Goal: Task Accomplishment & Management: Complete application form

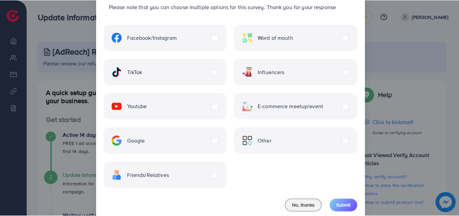
scroll to position [54, 0]
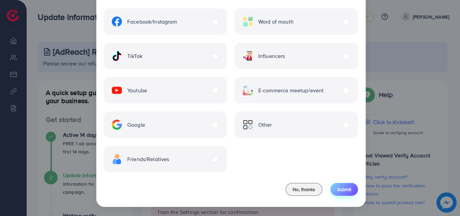
click at [346, 191] on span "Submit" at bounding box center [344, 189] width 14 height 7
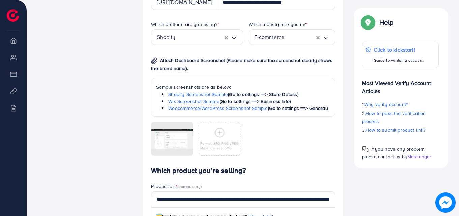
scroll to position [412, 0]
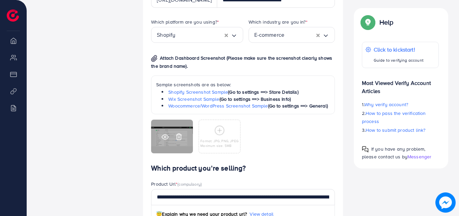
click at [179, 137] on icon at bounding box center [178, 136] width 7 height 7
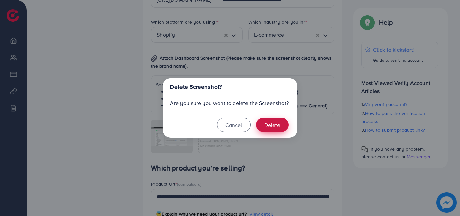
click at [274, 131] on button "Delete" at bounding box center [272, 125] width 33 height 14
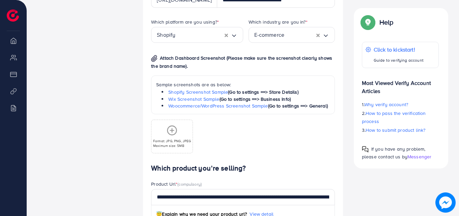
click at [157, 146] on p "Maximum size: 5MB" at bounding box center [172, 145] width 38 height 5
click at [174, 139] on p "Format: JPG, PNG, JPEG" at bounding box center [172, 140] width 38 height 5
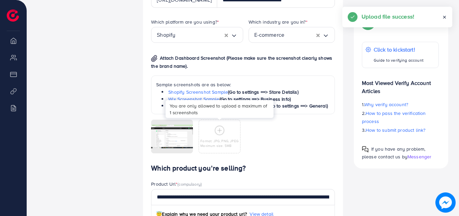
scroll to position [561, 0]
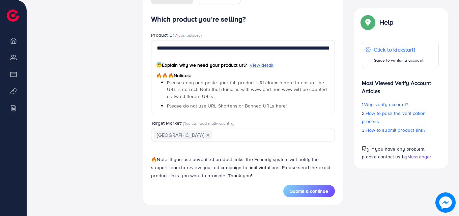
click at [300, 190] on span "Submit & continue" at bounding box center [309, 191] width 38 height 7
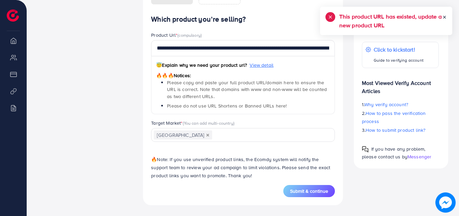
click at [444, 17] on icon at bounding box center [444, 17] width 5 height 5
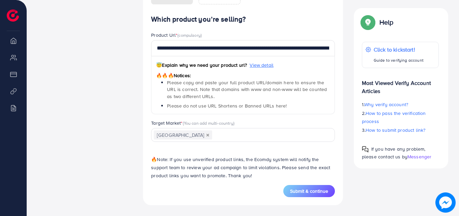
click at [213, 134] on input "Search for option" at bounding box center [269, 135] width 113 height 10
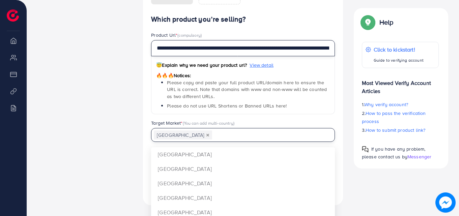
click at [185, 53] on input "**********" at bounding box center [243, 48] width 184 height 16
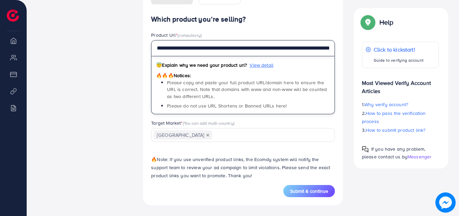
click at [185, 51] on input "**********" at bounding box center [243, 48] width 184 height 16
paste input "text"
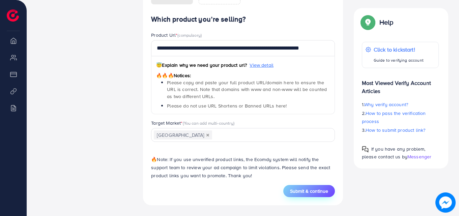
click at [296, 192] on span "Submit & continue" at bounding box center [309, 191] width 38 height 7
type input "**********"
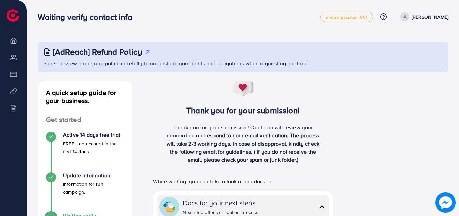
scroll to position [228, 0]
